Goal: Information Seeking & Learning: Learn about a topic

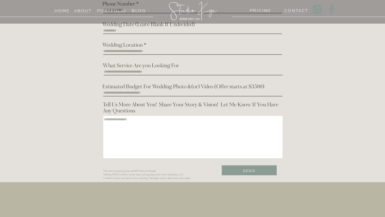
scroll to position [1529, 0]
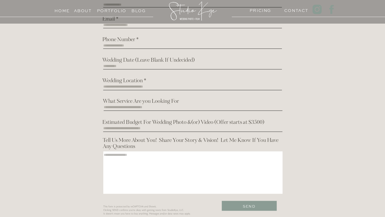
click at [264, 11] on h3 "PRICING" at bounding box center [259, 9] width 19 height 5
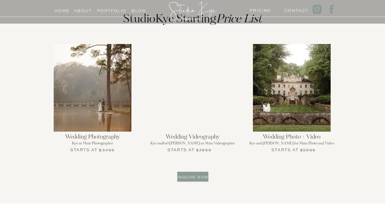
scroll to position [540, 0]
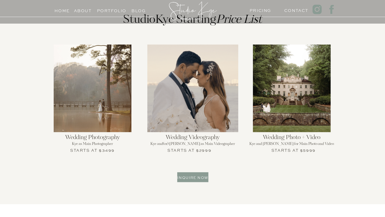
click at [291, 120] on div at bounding box center [292, 87] width 78 height 87
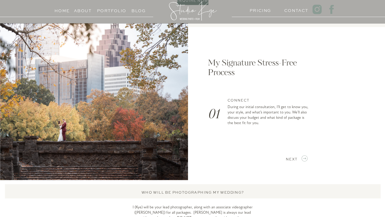
scroll to position [733, 0]
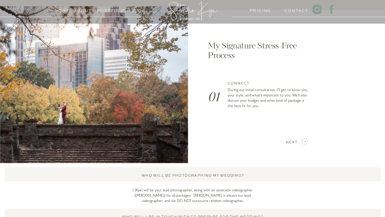
click at [306, 140] on icon at bounding box center [304, 141] width 7 height 8
click at [305, 142] on icon at bounding box center [304, 141] width 7 height 8
click at [303, 143] on icon at bounding box center [304, 141] width 7 height 8
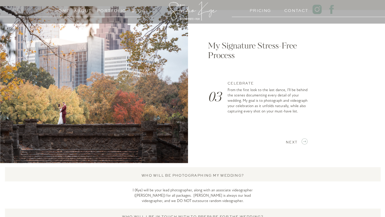
click at [303, 143] on icon at bounding box center [304, 141] width 7 height 8
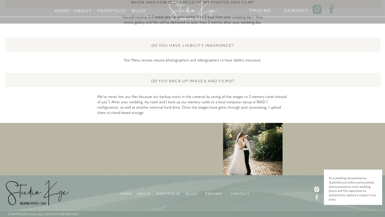
scroll to position [1350, 0]
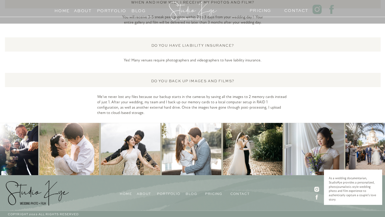
click at [217, 192] on h3 "pricing" at bounding box center [214, 192] width 19 height 5
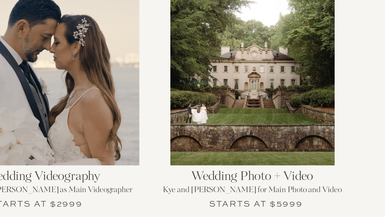
scroll to position [528, 0]
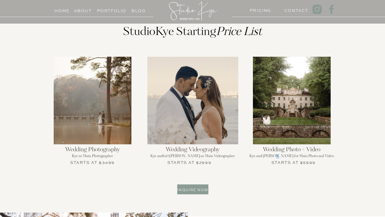
drag, startPoint x: 278, startPoint y: 131, endPoint x: 285, endPoint y: 155, distance: 25.0
click at [285, 155] on h2 "Kye and Jay for Main Photo and Video" at bounding box center [291, 158] width 99 height 8
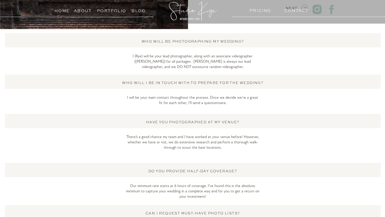
scroll to position [867, 0]
click at [64, 10] on h3 "Home" at bounding box center [61, 9] width 19 height 5
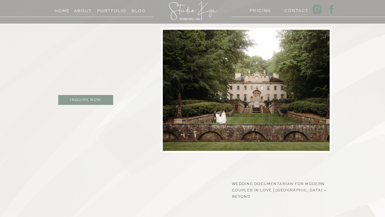
scroll to position [301, 0]
